Goal: Task Accomplishment & Management: Use online tool/utility

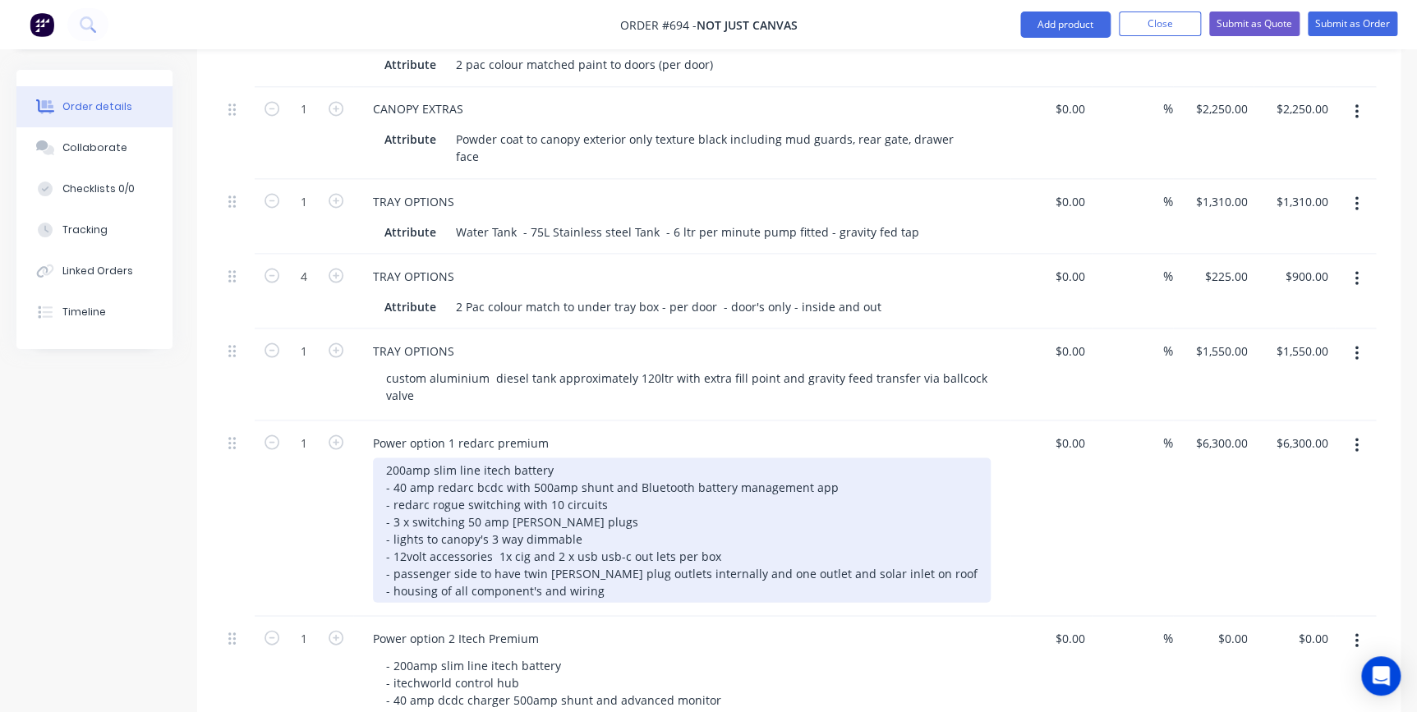
scroll to position [1644, 0]
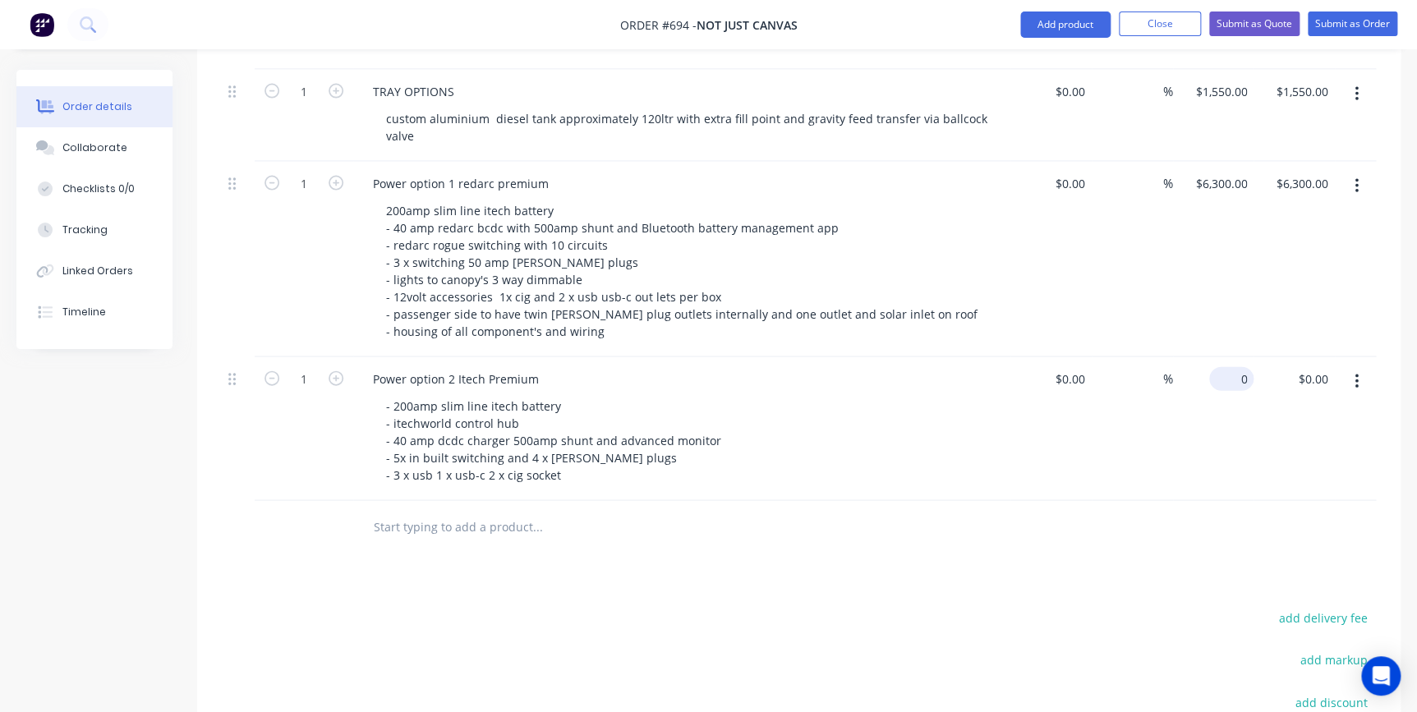
click at [1229, 367] on div "0 $0.00" at bounding box center [1231, 379] width 44 height 24
type input "$3.00"
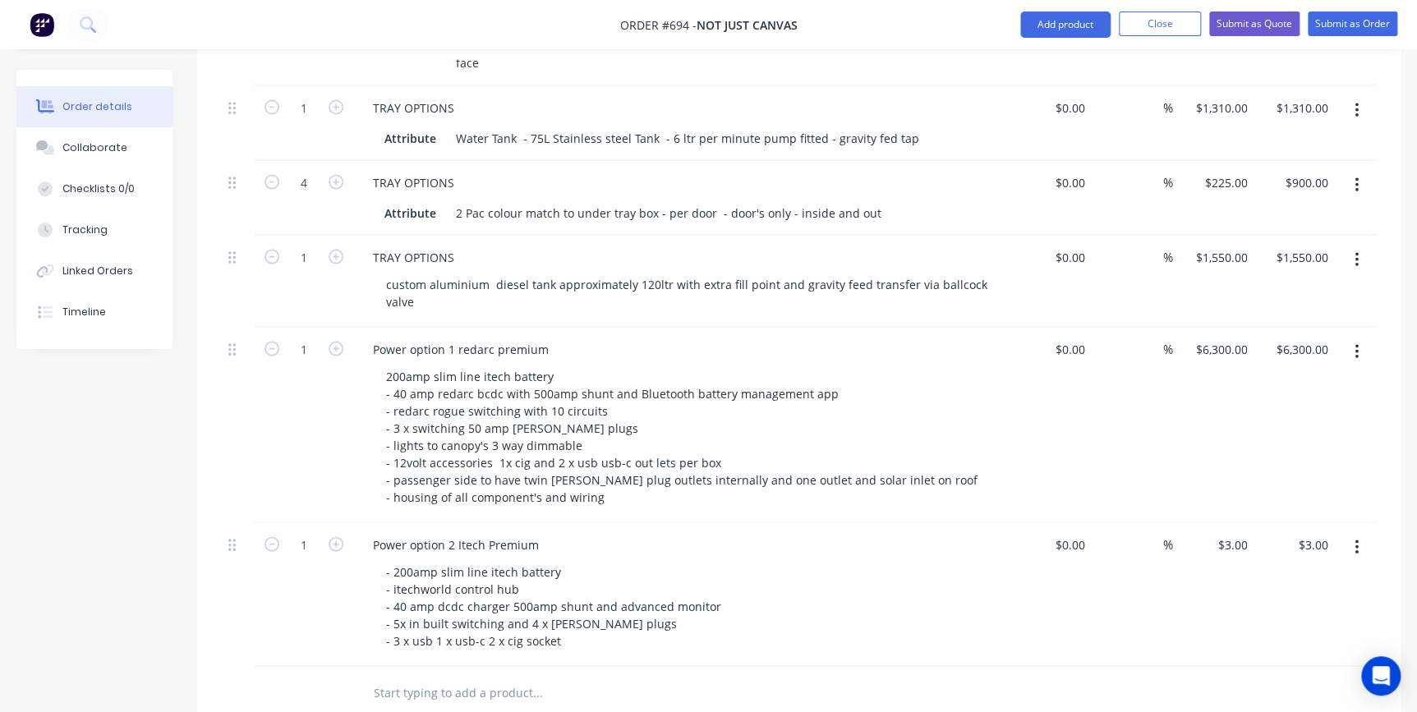
scroll to position [1495, 0]
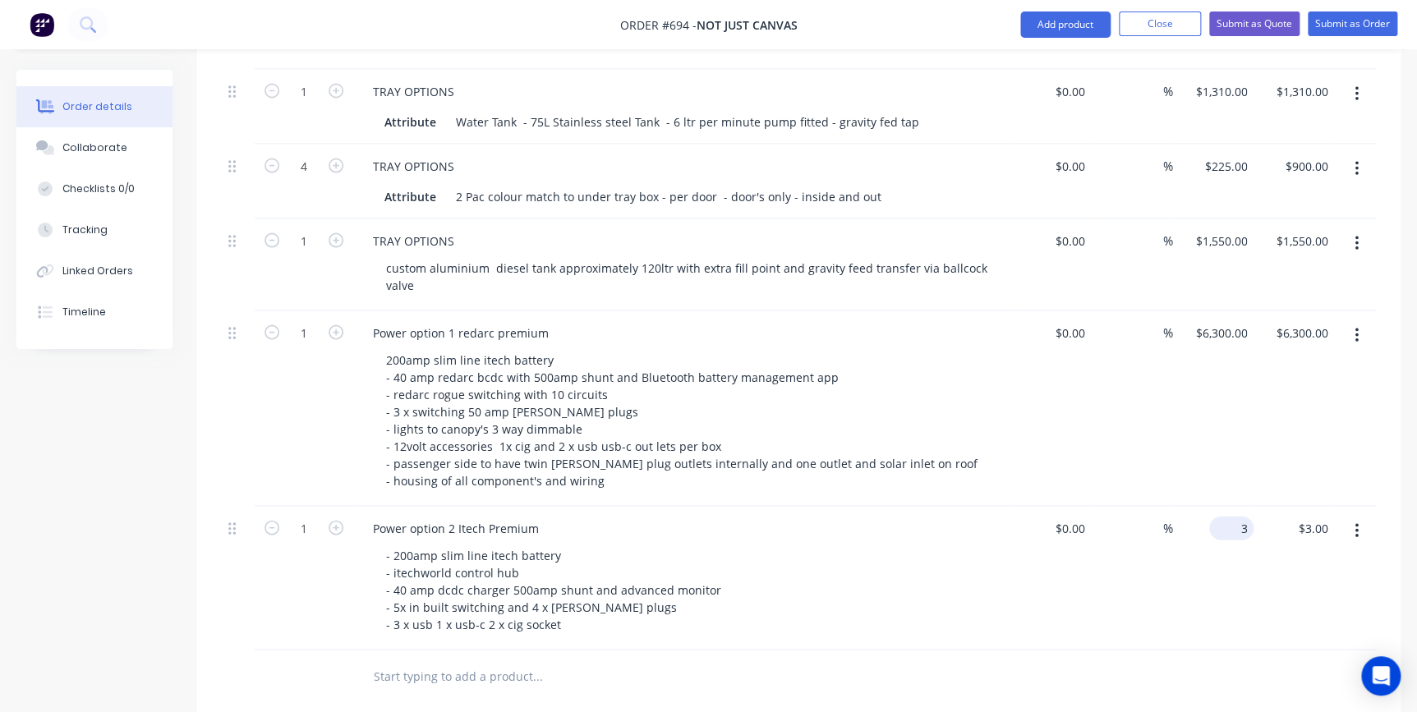
click at [1243, 516] on input "3" at bounding box center [1235, 528] width 38 height 24
type input "$3,850.00"
click at [1229, 558] on div "$3,850.00 3850" at bounding box center [1213, 578] width 81 height 144
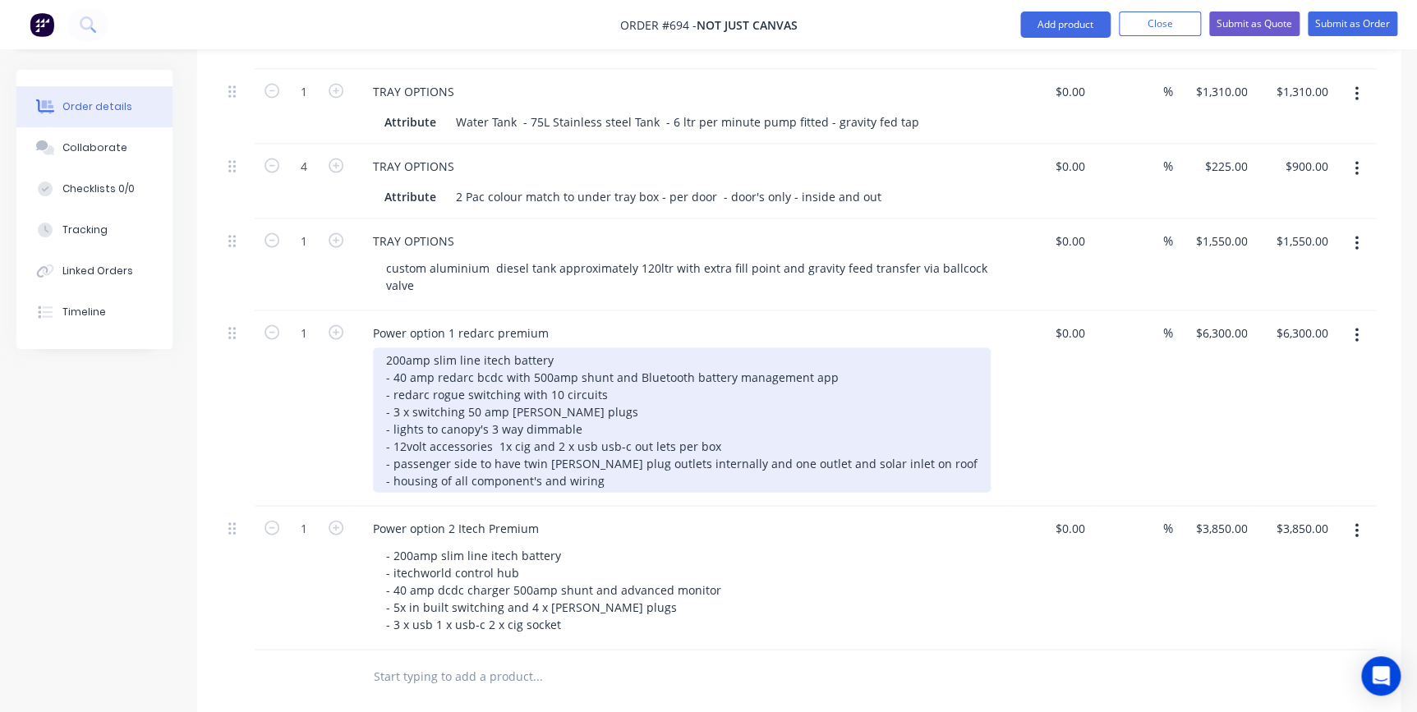
click at [619, 442] on div "200amp slim line itech battery - 40 amp redarc bcdc with 500amp shunt and Bluet…" at bounding box center [682, 420] width 618 height 145
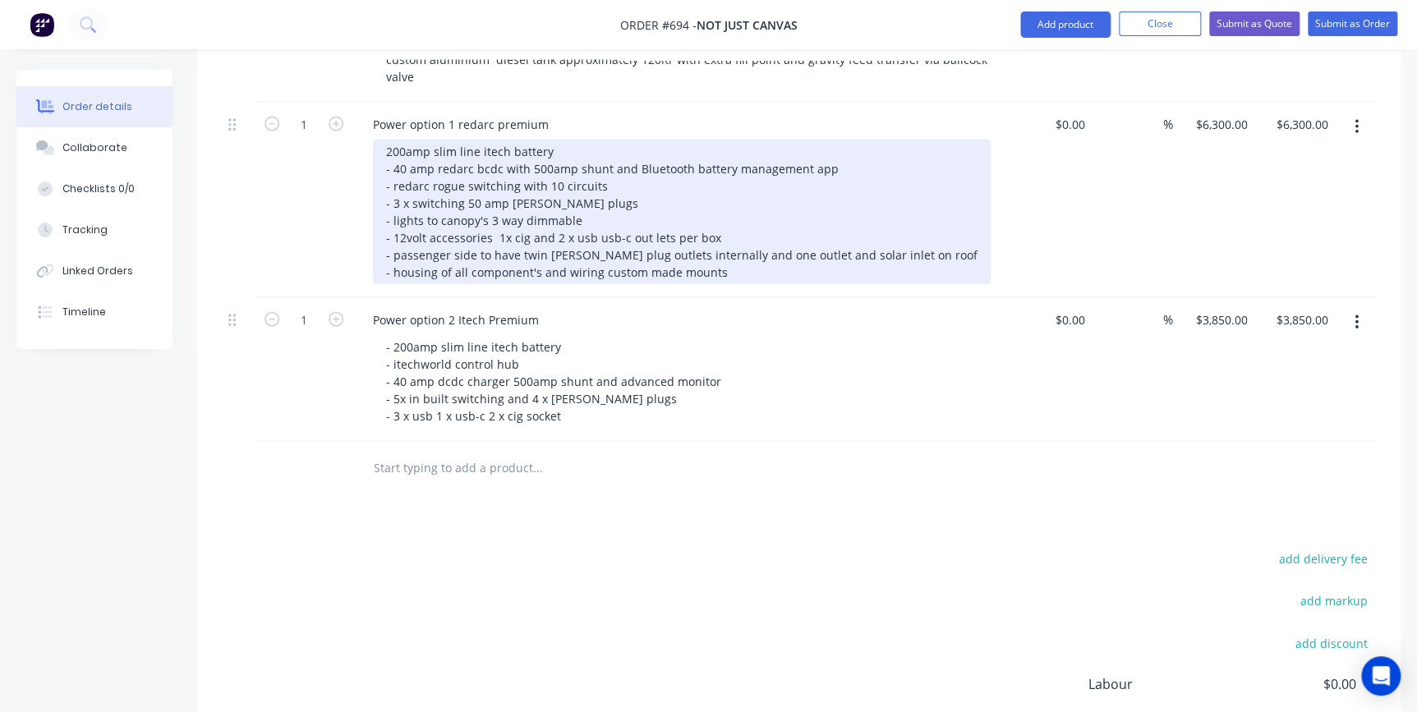
scroll to position [1793, 0]
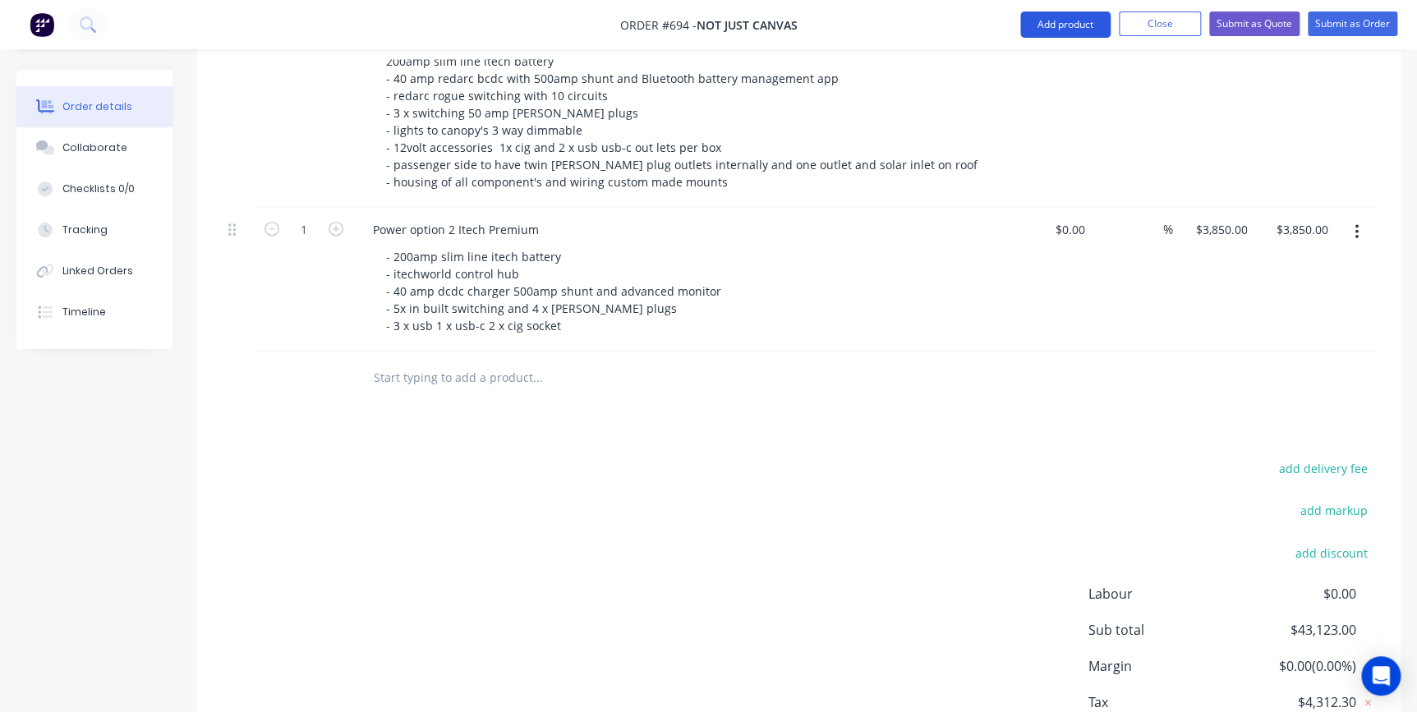
click at [1030, 17] on button "Add product" at bounding box center [1065, 25] width 90 height 26
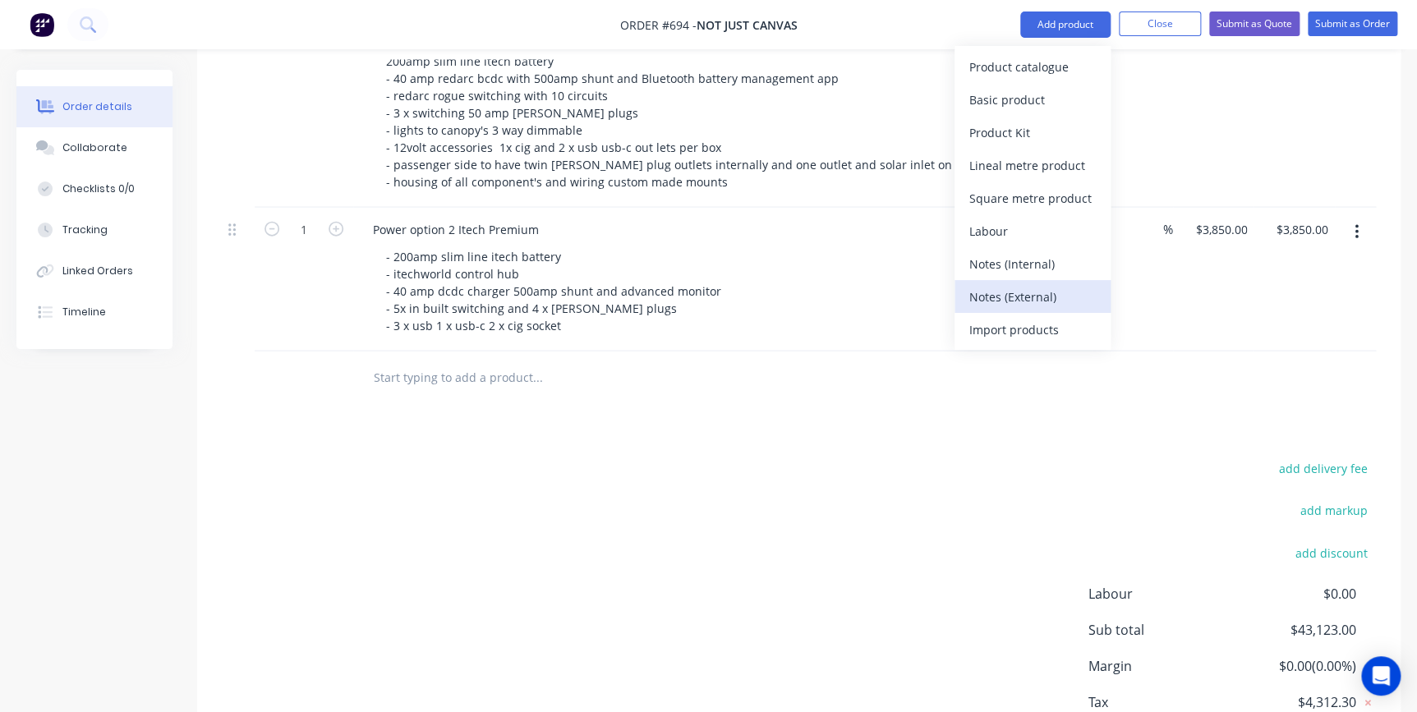
click at [1040, 293] on div "Notes (External)" at bounding box center [1032, 297] width 127 height 24
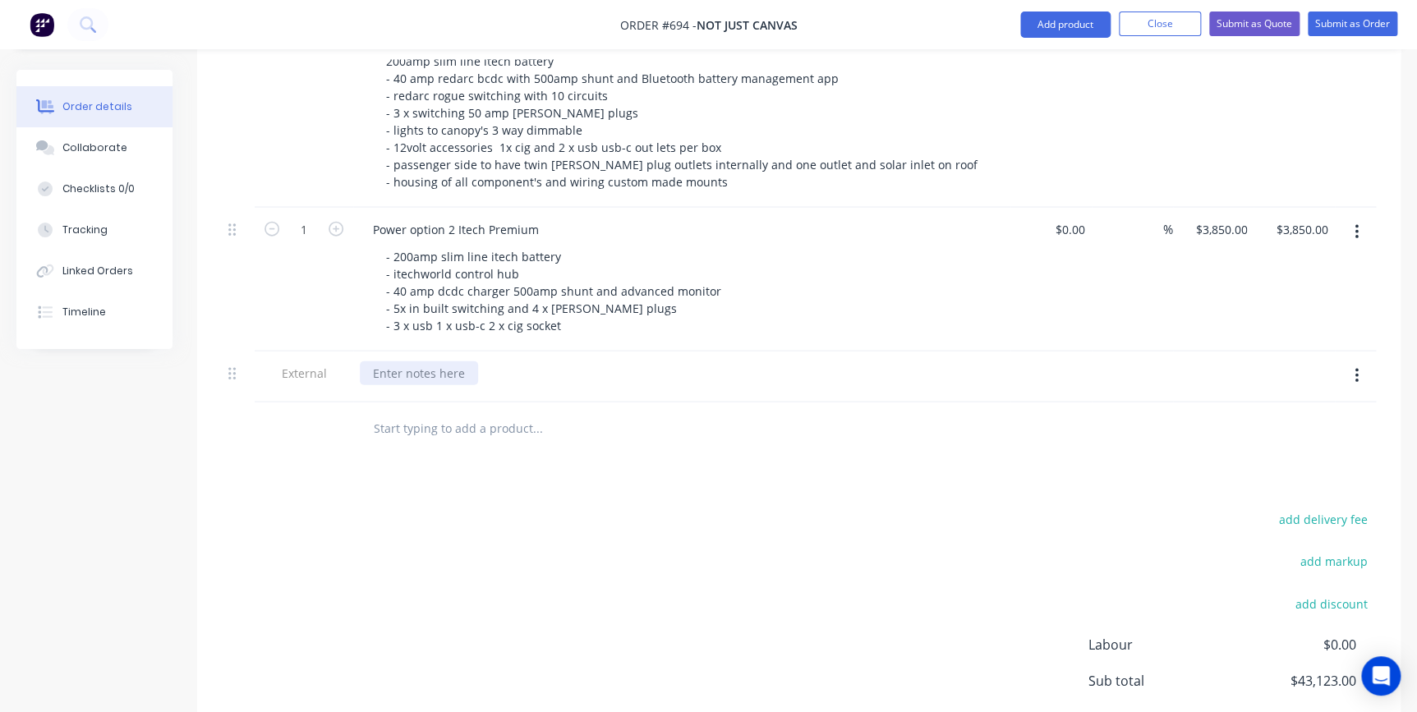
click at [422, 361] on div at bounding box center [419, 373] width 118 height 24
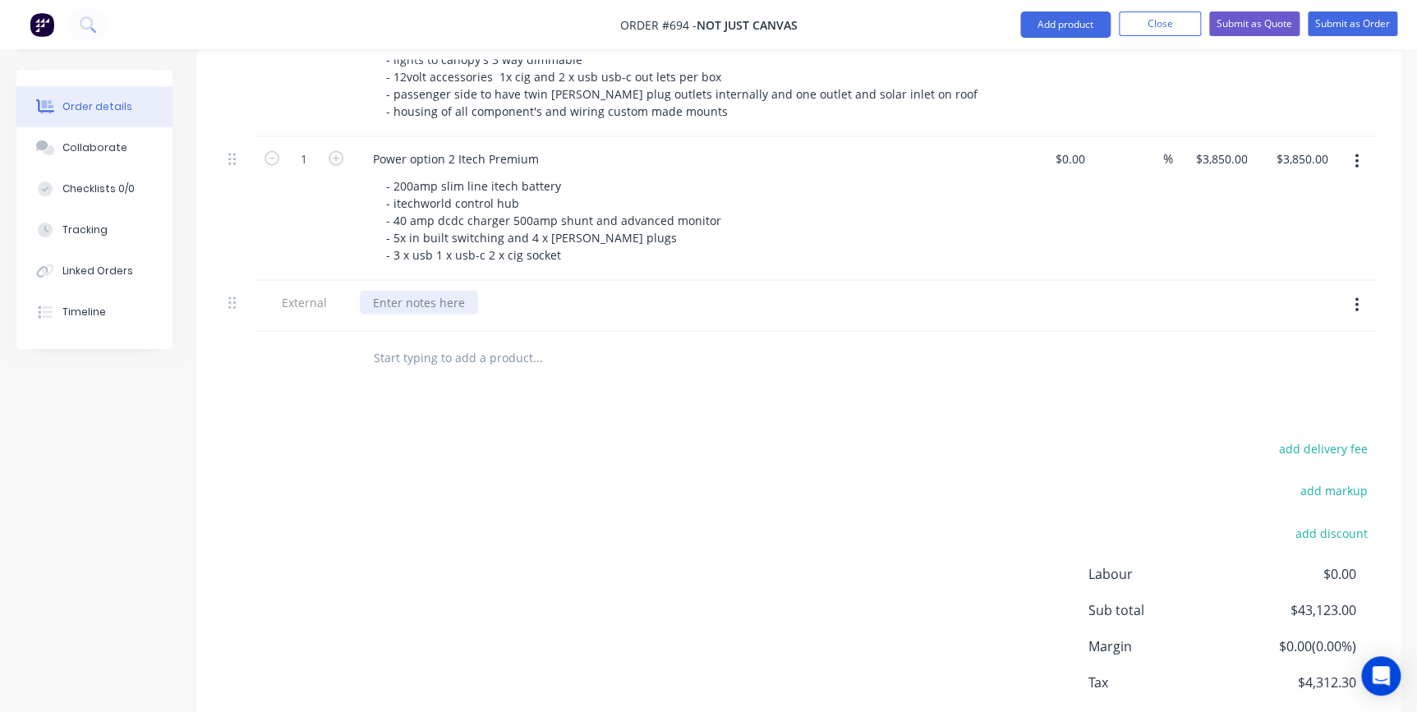
scroll to position [1913, 0]
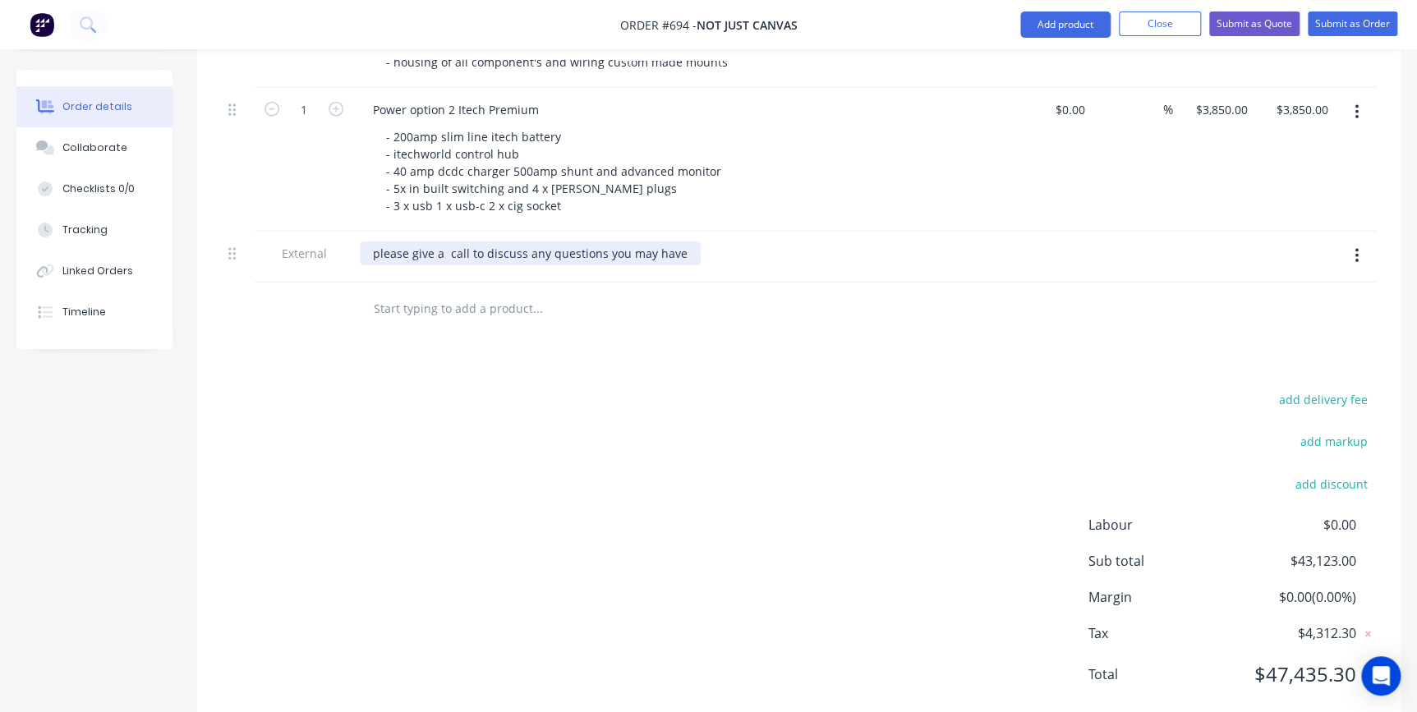
click at [432, 242] on div "please give a call to discuss any questions you may have" at bounding box center [530, 254] width 341 height 24
click at [468, 242] on div "please give me a call to discuss any questions you may have" at bounding box center [540, 254] width 361 height 24
click at [1232, 27] on button "Submit as Quote" at bounding box center [1254, 24] width 90 height 25
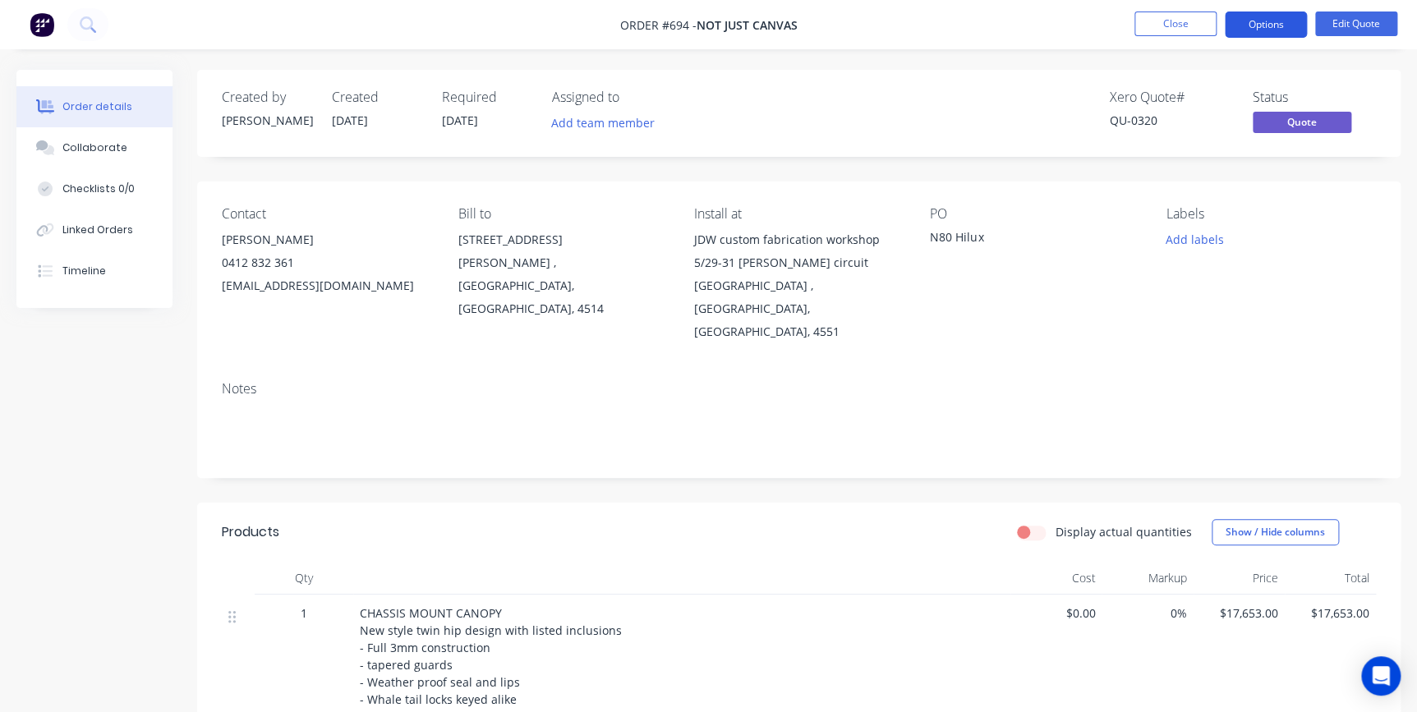
click at [1251, 21] on button "Options" at bounding box center [1266, 25] width 82 height 26
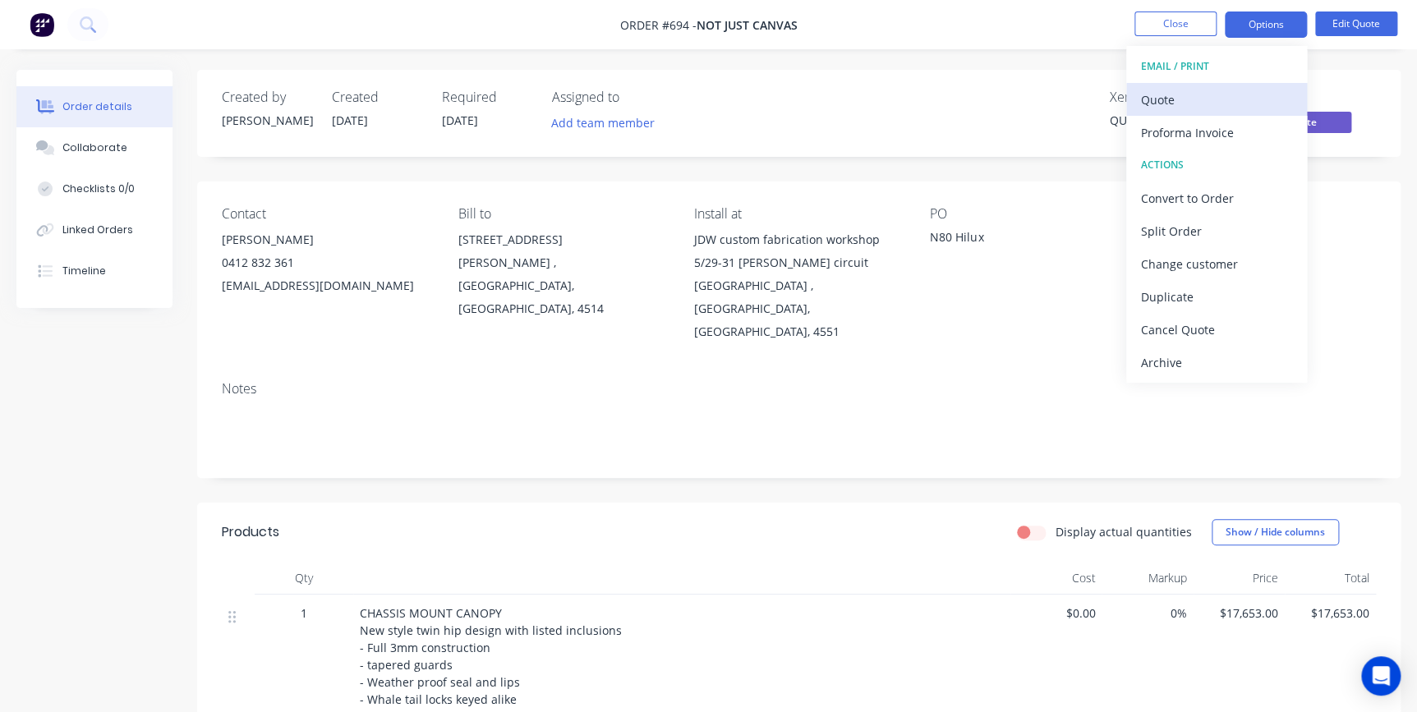
click at [1205, 98] on div "Quote" at bounding box center [1216, 100] width 151 height 24
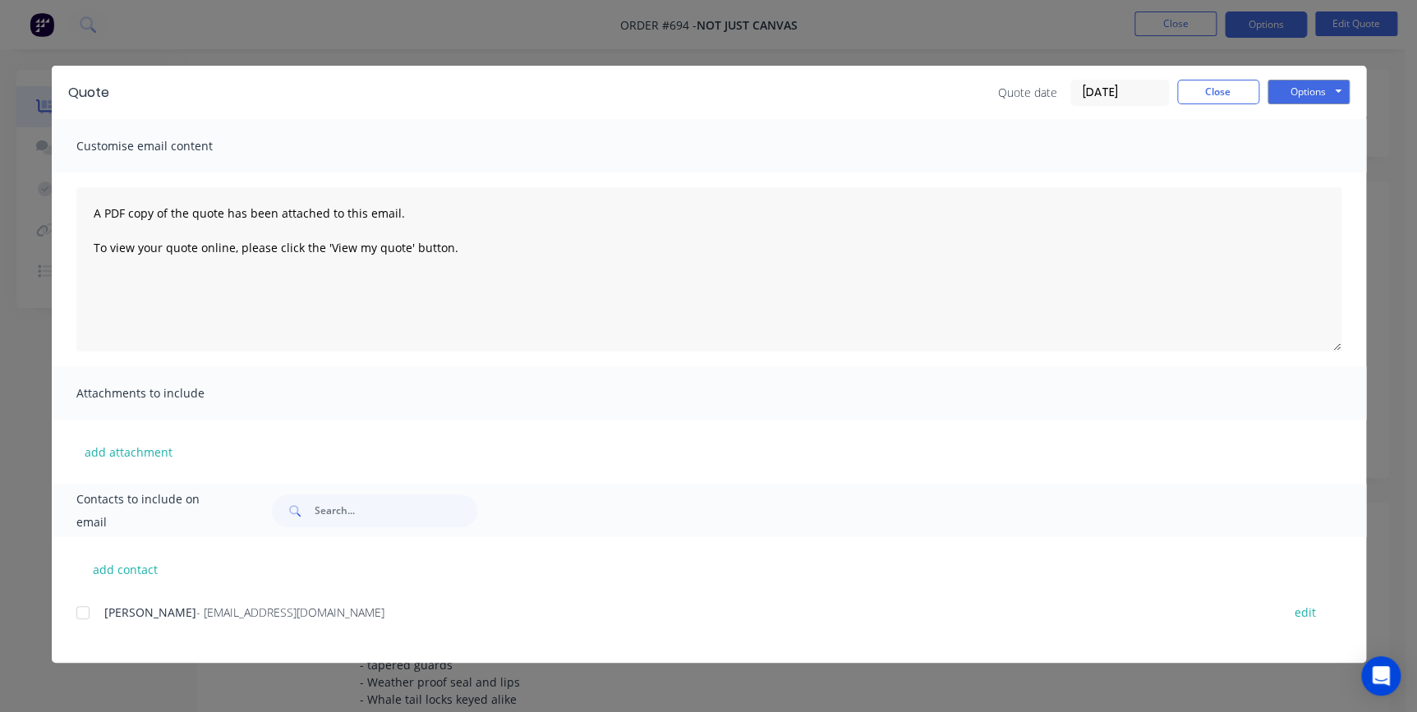
click at [85, 608] on div at bounding box center [83, 612] width 33 height 33
click at [1293, 90] on button "Options" at bounding box center [1309, 92] width 82 height 25
click at [1303, 169] on button "Email" at bounding box center [1320, 175] width 105 height 27
